Goal: Find specific page/section: Find specific page/section

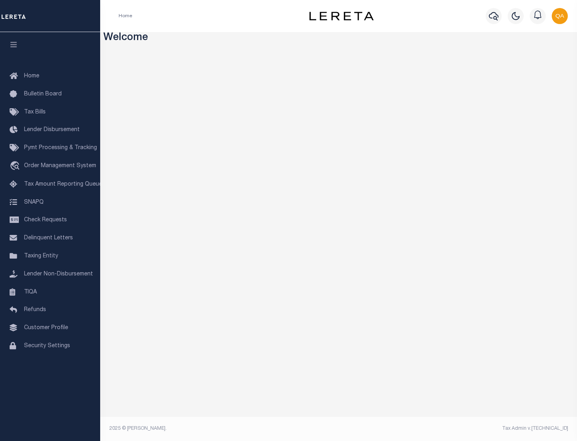
click at [50, 292] on link "TIQA" at bounding box center [50, 292] width 100 height 18
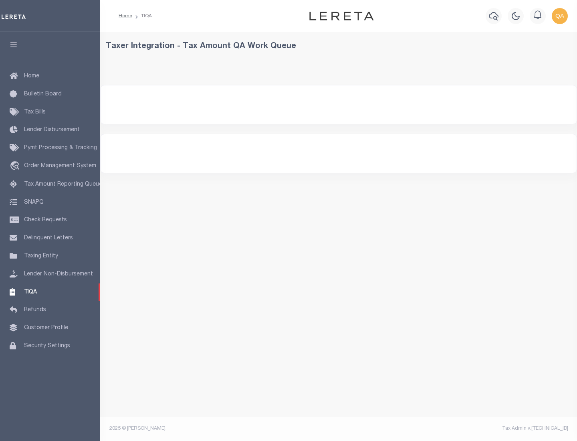
select select "200"
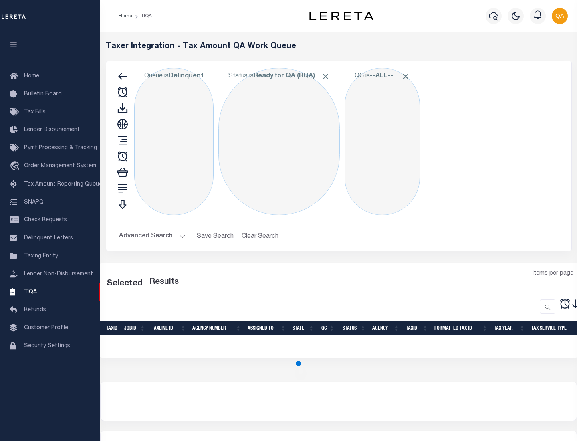
select select "200"
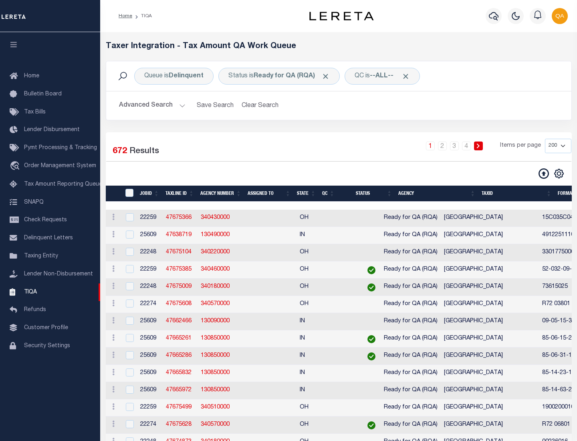
click at [328, 76] on span "Click to Remove" at bounding box center [325, 76] width 8 height 8
